Goal: Download file/media

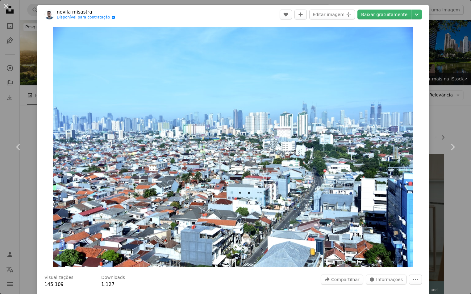
scroll to position [824, 0]
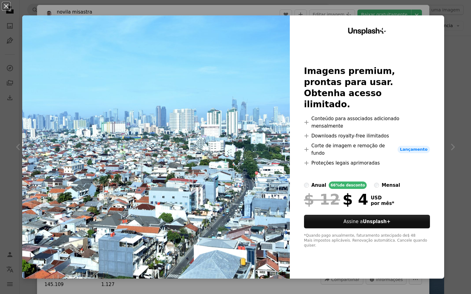
click at [449, 34] on div "An X shape Unsplash+ Imagens premium, prontas para usar. Obtenha acesso ilimita…" at bounding box center [235, 147] width 471 height 294
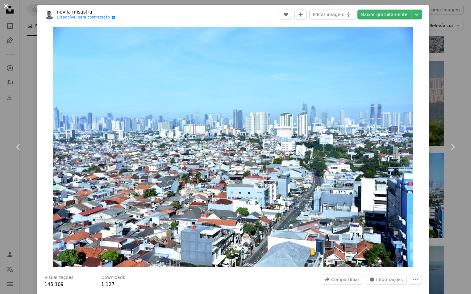
click at [6, 9] on button "An X shape" at bounding box center [5, 5] width 7 height 7
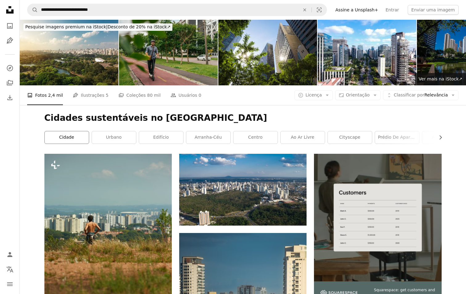
click at [62, 138] on link "cidade" at bounding box center [67, 137] width 44 height 12
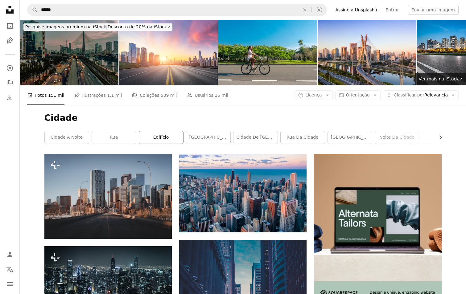
click at [162, 139] on link "edifício" at bounding box center [161, 137] width 44 height 12
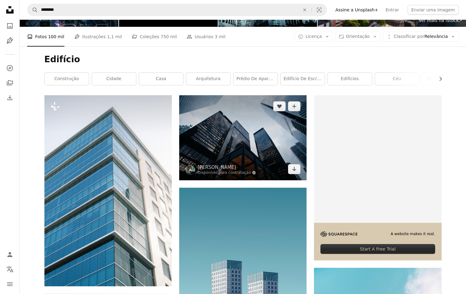
scroll to position [62, 0]
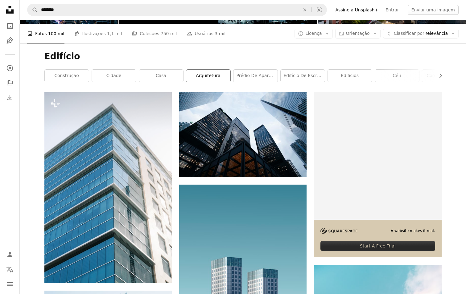
click at [211, 77] on link "arquitetura" at bounding box center [208, 76] width 44 height 12
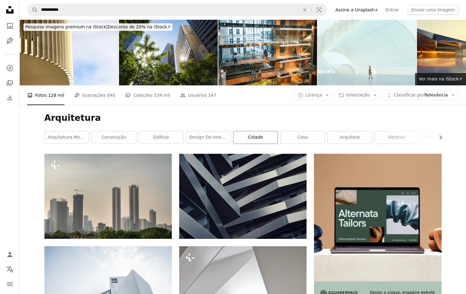
click at [254, 140] on link "cidade" at bounding box center [256, 137] width 44 height 12
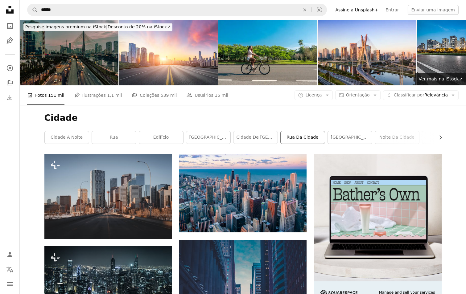
click at [302, 136] on link "rua da cidade" at bounding box center [303, 137] width 44 height 12
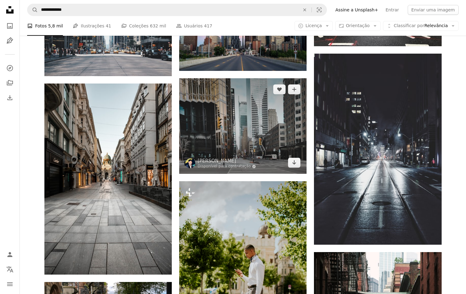
scroll to position [463, 0]
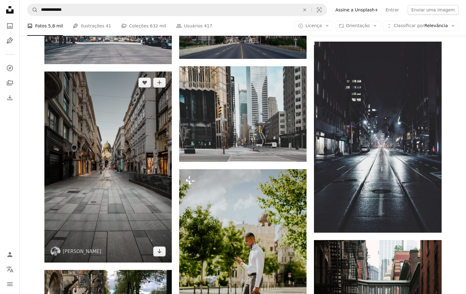
click at [92, 179] on img at bounding box center [107, 167] width 127 height 191
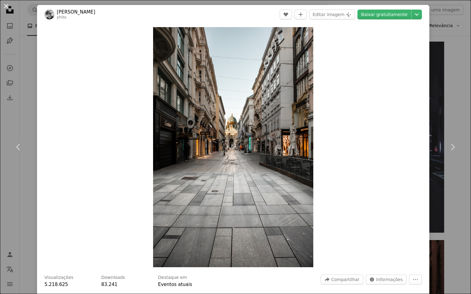
click at [7, 7] on button "An X shape" at bounding box center [5, 5] width 7 height 7
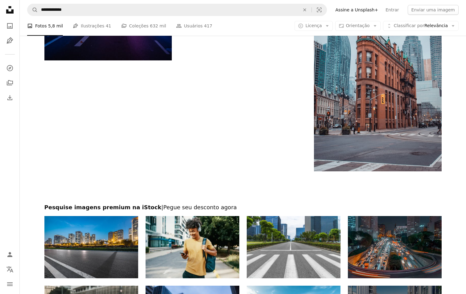
scroll to position [1142, 0]
